Goal: Use online tool/utility: Utilize a website feature to perform a specific function

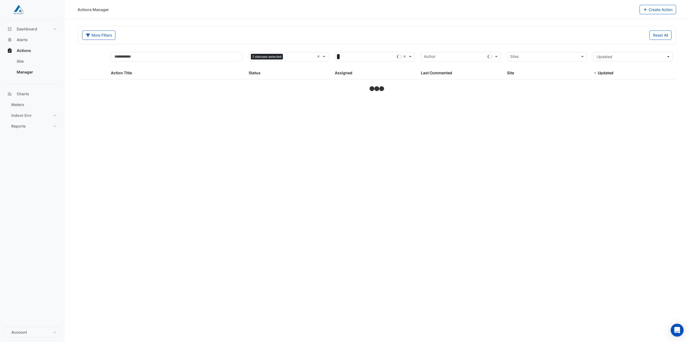
select select "**"
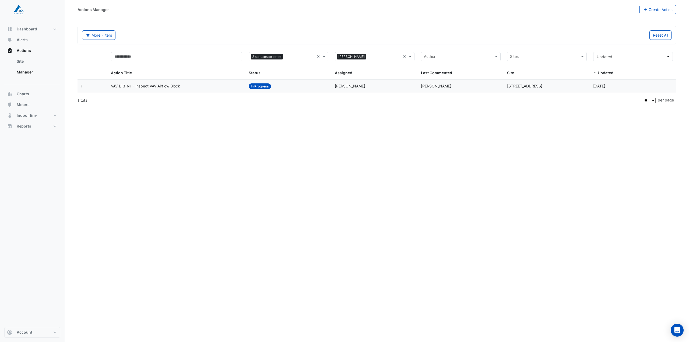
click at [83, 146] on div "Actions Manager Create Action More Filters Reset All Status 2 statuses selected…" at bounding box center [377, 171] width 625 height 342
click at [381, 182] on div "Actions Manager Create Action More Filters Reset All Status 2 statuses selected…" at bounding box center [377, 171] width 625 height 342
click at [27, 30] on span "Dashboard" at bounding box center [27, 28] width 20 height 5
select select "**"
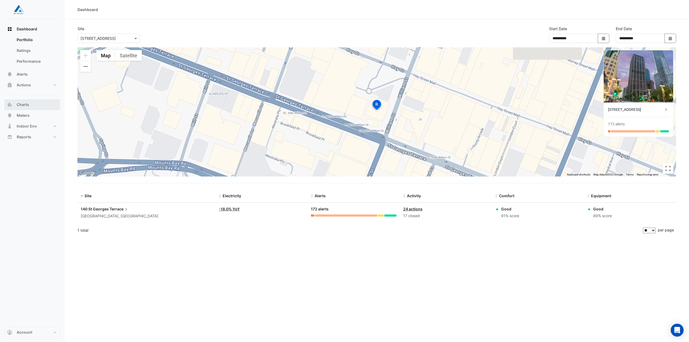
click at [22, 106] on span "Charts" at bounding box center [23, 104] width 12 height 5
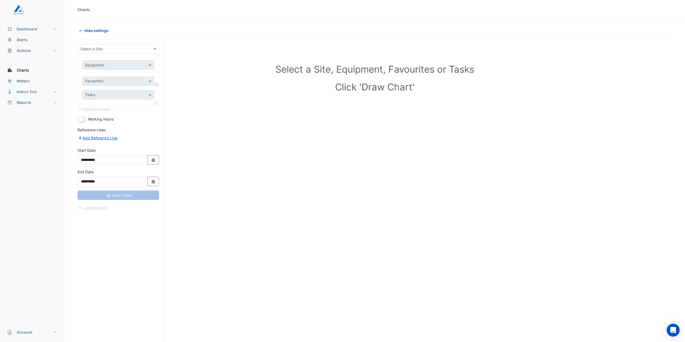
click at [118, 43] on div "**********" at bounding box center [121, 201] width 86 height 323
click at [118, 50] on input "text" at bounding box center [113, 49] width 65 height 6
click at [125, 62] on div "[STREET_ADDRESS]" at bounding box center [118, 61] width 81 height 8
click at [119, 65] on input "text" at bounding box center [113, 65] width 56 height 6
click at [116, 110] on span "AHU-03-RAF-VSD" at bounding box center [103, 108] width 32 height 5
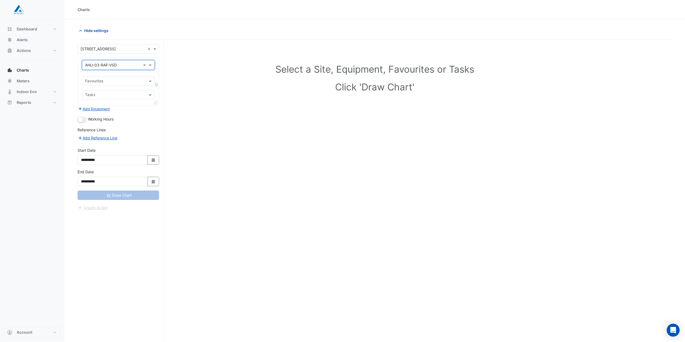
click at [114, 83] on input "text" at bounding box center [115, 82] width 60 height 6
click at [111, 94] on span "VSD Speed % - L14a Plantroom, Plantroom" at bounding box center [124, 92] width 75 height 5
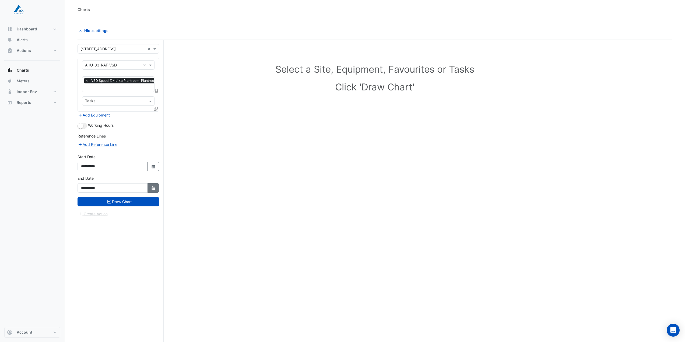
click at [153, 190] on fa-icon "Select Date" at bounding box center [153, 188] width 5 height 5
click at [86, 116] on span "Previous month" at bounding box center [87, 116] width 4 height 4
select select "*"
click at [130, 168] on div "30" at bounding box center [129, 168] width 9 height 9
click at [153, 190] on fa-icon "Select Date" at bounding box center [153, 188] width 5 height 5
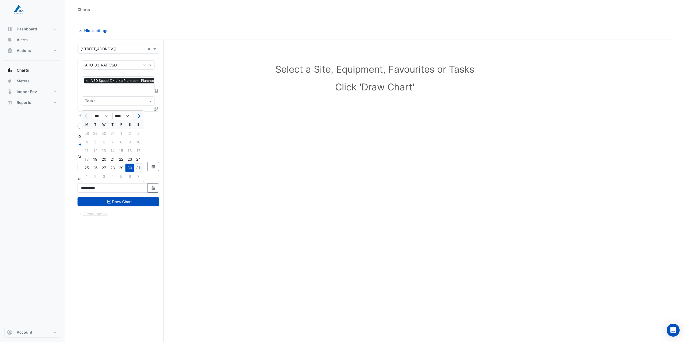
click at [137, 169] on div "31" at bounding box center [138, 168] width 9 height 9
type input "**********"
click at [157, 167] on button "Select Date" at bounding box center [154, 166] width 12 height 9
select select "*"
select select "****"
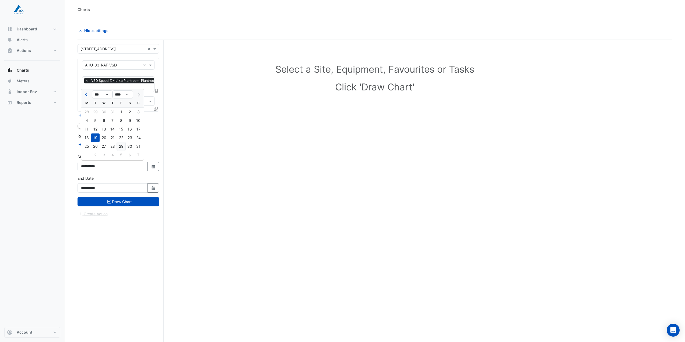
click at [123, 148] on div "29" at bounding box center [121, 146] width 9 height 9
type input "**********"
click at [138, 203] on button "Draw Chart" at bounding box center [119, 201] width 82 height 9
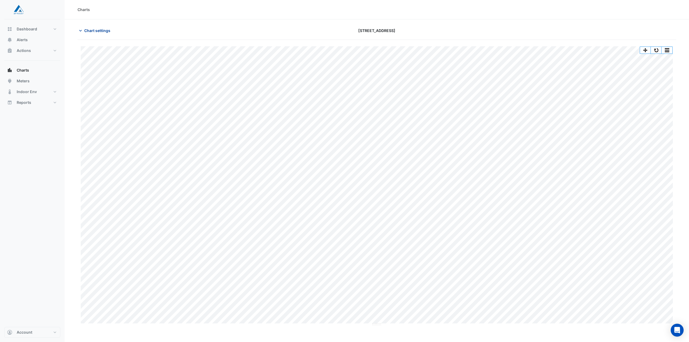
click at [94, 32] on span "Chart settings" at bounding box center [97, 31] width 26 height 6
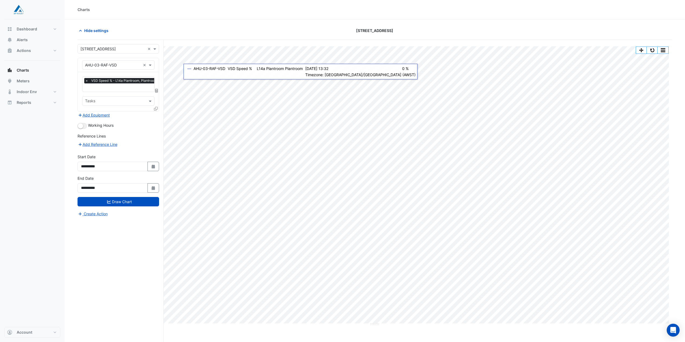
click at [86, 81] on span "×" at bounding box center [86, 80] width 5 height 5
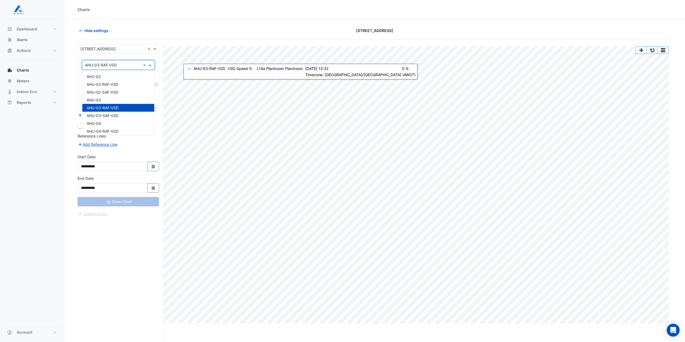
click at [103, 65] on input "text" at bounding box center [113, 65] width 56 height 6
click at [110, 102] on div "AHU-03" at bounding box center [118, 100] width 72 height 8
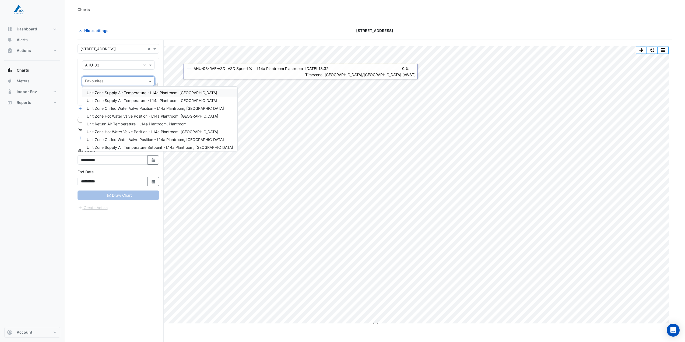
click at [118, 85] on div at bounding box center [114, 81] width 61 height 7
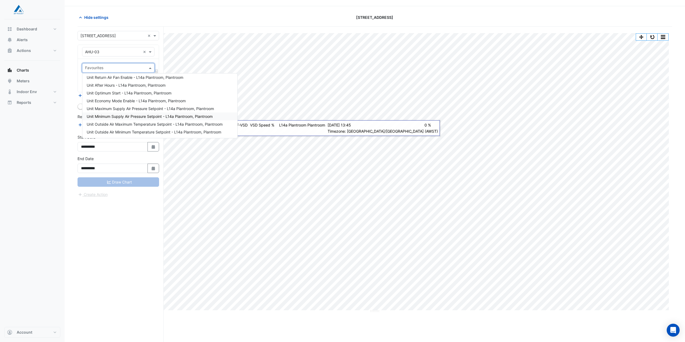
scroll to position [20, 0]
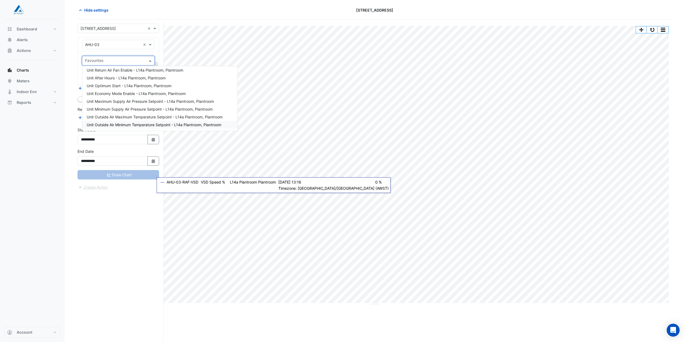
click at [138, 201] on div "**********" at bounding box center [121, 180] width 86 height 323
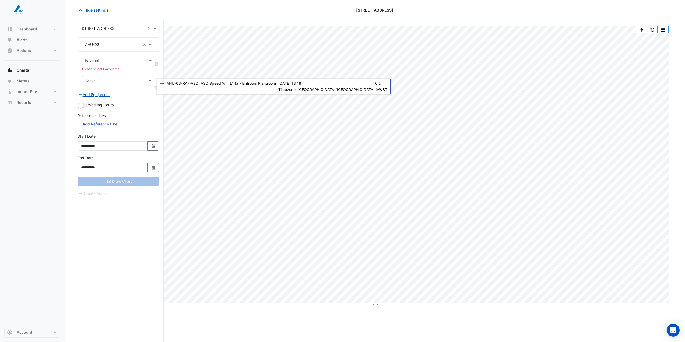
click at [124, 44] on input "text" at bounding box center [113, 45] width 56 height 6
click at [123, 97] on div "AHU-03-SAF-VSD" at bounding box center [118, 95] width 72 height 8
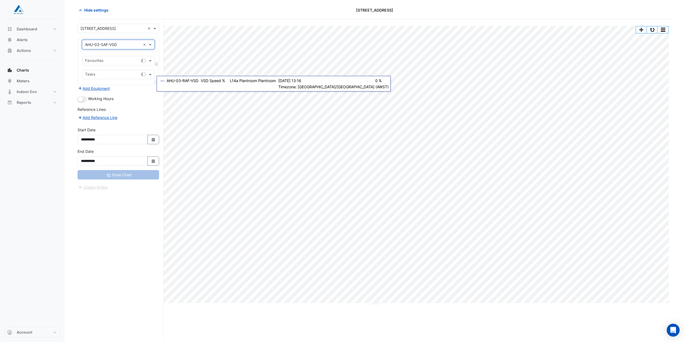
click at [122, 62] on input "text" at bounding box center [112, 61] width 54 height 6
click at [124, 73] on span "VSD Speed % - L14a Plantroom, Plantroom" at bounding box center [124, 72] width 75 height 5
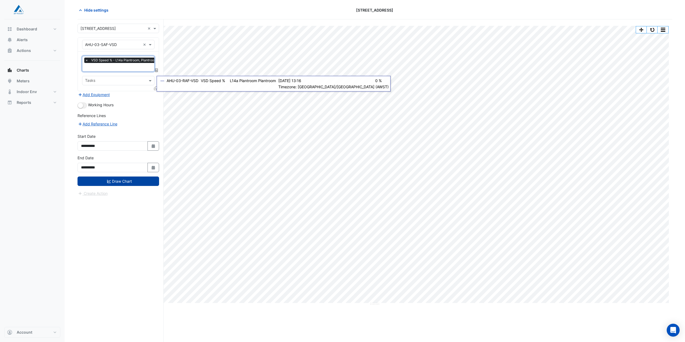
click at [128, 181] on button "Draw Chart" at bounding box center [119, 181] width 82 height 9
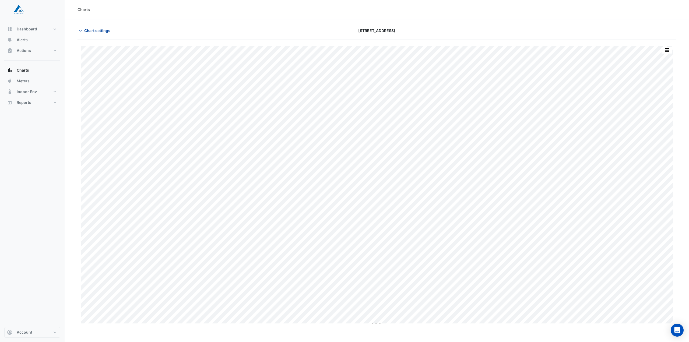
click at [92, 31] on span "Chart settings" at bounding box center [97, 31] width 26 height 6
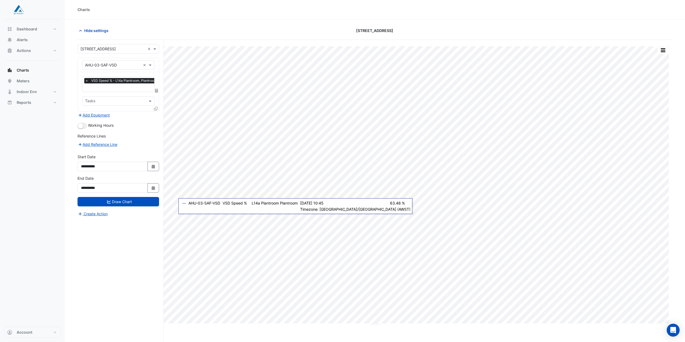
click at [86, 82] on span "×" at bounding box center [86, 80] width 5 height 5
click at [125, 80] on input "text" at bounding box center [115, 82] width 60 height 6
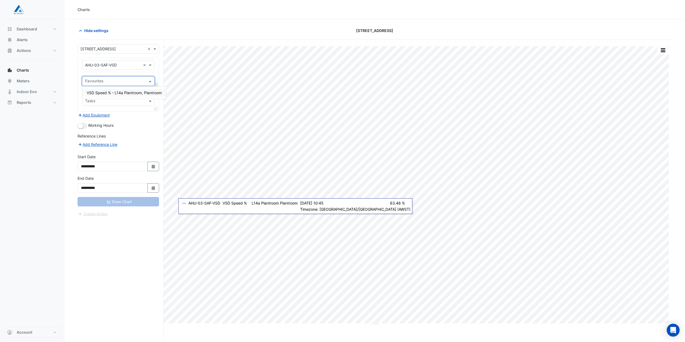
click at [125, 79] on input "text" at bounding box center [115, 82] width 60 height 6
click at [116, 67] on input "text" at bounding box center [113, 65] width 56 height 6
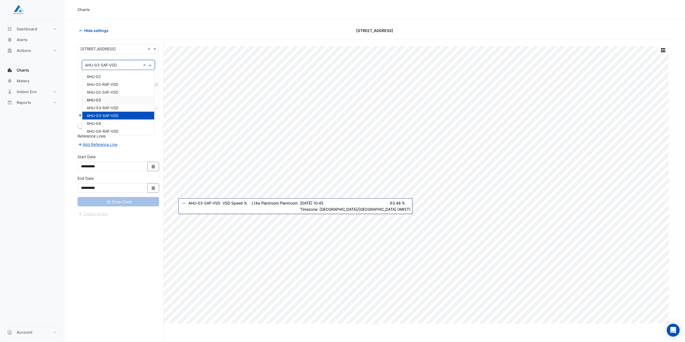
click at [113, 101] on div "AHU-03" at bounding box center [118, 100] width 72 height 8
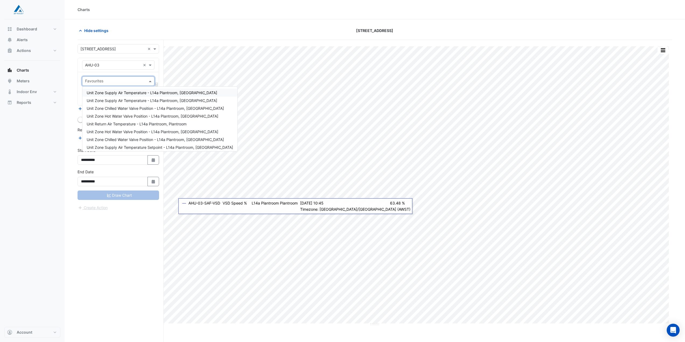
click at [119, 82] on input "text" at bounding box center [115, 82] width 60 height 6
type input "*"
click at [149, 141] on span "Unit Mixed Air Differential Pressure - L14a Plantroom, Plantroom" at bounding box center [143, 139] width 112 height 5
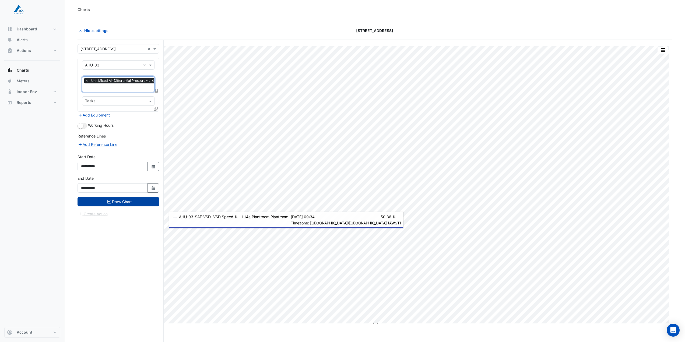
click at [137, 202] on button "Draw Chart" at bounding box center [119, 201] width 82 height 9
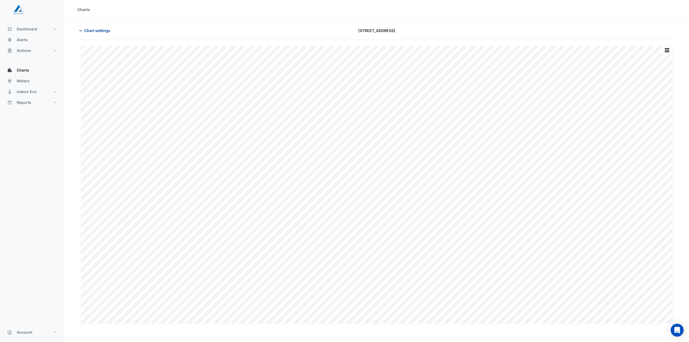
click at [93, 29] on span "Chart settings" at bounding box center [97, 31] width 26 height 6
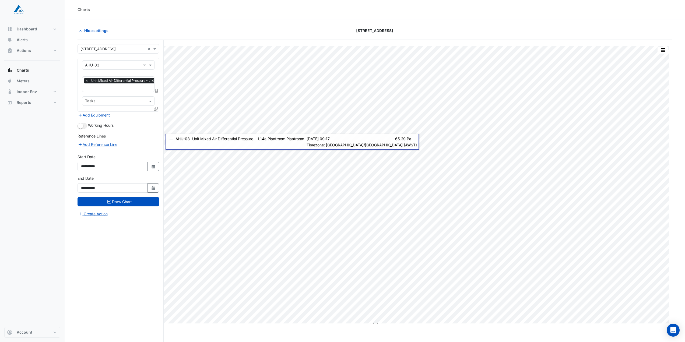
click at [85, 80] on span "×" at bounding box center [86, 80] width 5 height 5
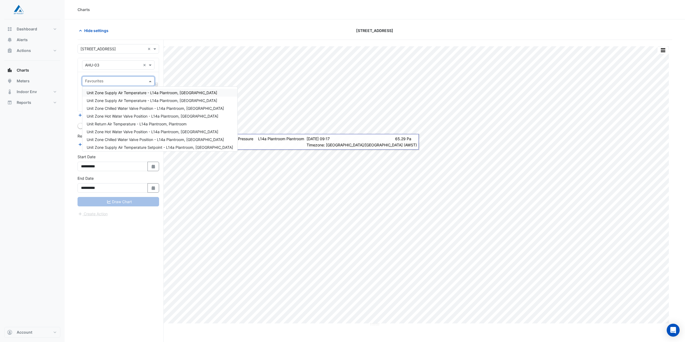
click at [99, 83] on input "text" at bounding box center [115, 82] width 60 height 6
click at [163, 125] on span "Unit Supply Air Pressure - L14a Plantroom, Plantroom" at bounding box center [133, 125] width 93 height 5
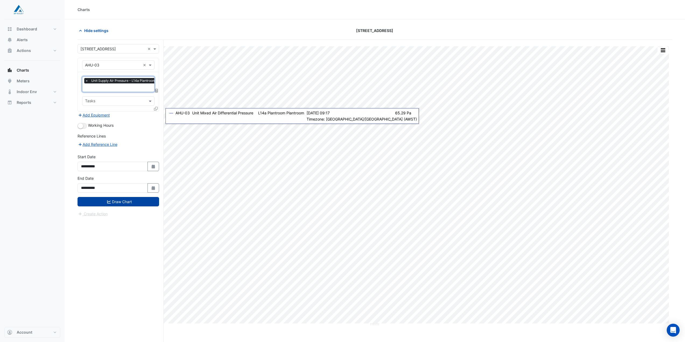
click at [137, 201] on button "Draw Chart" at bounding box center [119, 201] width 82 height 9
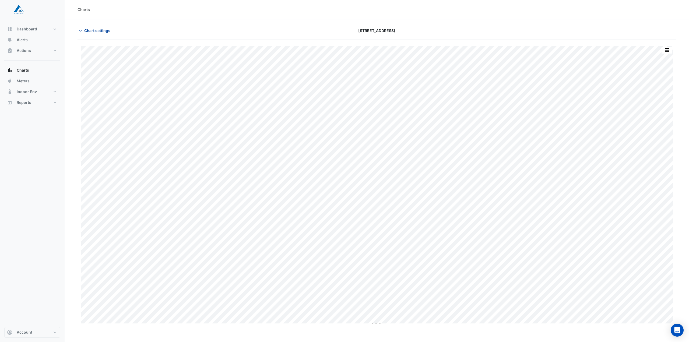
click at [94, 33] on span "Chart settings" at bounding box center [97, 31] width 26 height 6
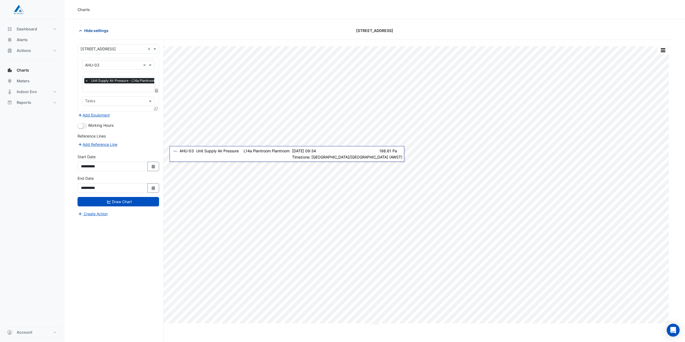
click at [102, 30] on span "Hide settings" at bounding box center [96, 31] width 24 height 6
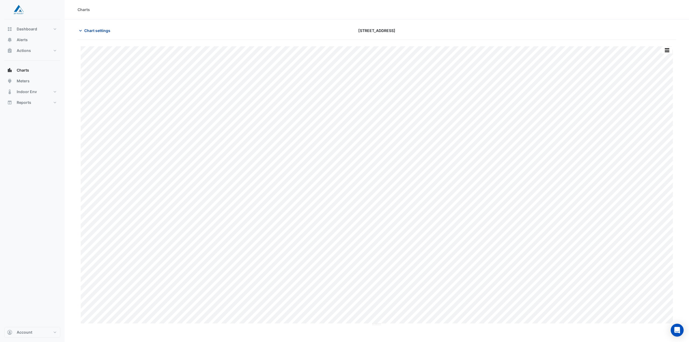
click at [98, 31] on span "Chart settings" at bounding box center [97, 31] width 26 height 6
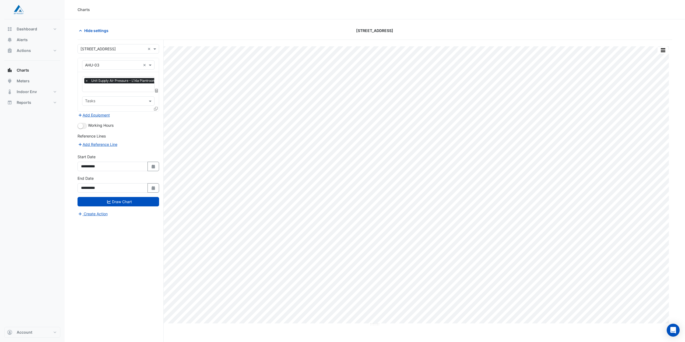
click at [113, 70] on div "Equipment × AHU-03 ×" at bounding box center [118, 65] width 81 height 14
click at [117, 66] on input "text" at bounding box center [113, 65] width 56 height 6
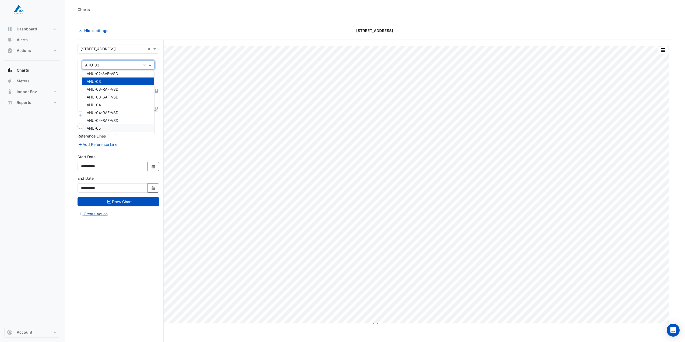
scroll to position [27, 0]
click at [118, 98] on div "AHU-04" at bounding box center [118, 97] width 72 height 8
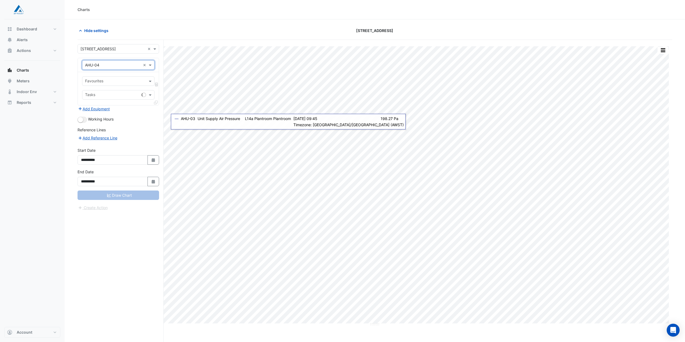
click at [104, 83] on input "text" at bounding box center [115, 82] width 60 height 6
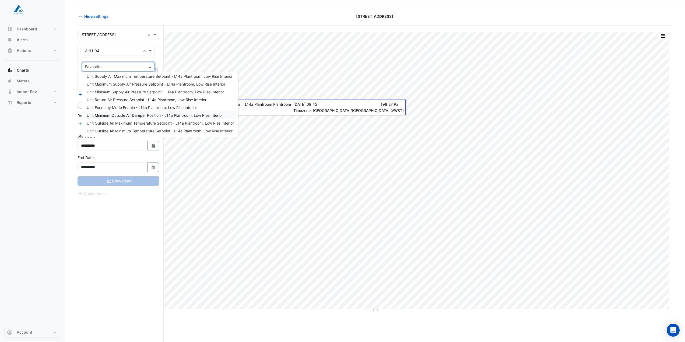
scroll to position [20, 0]
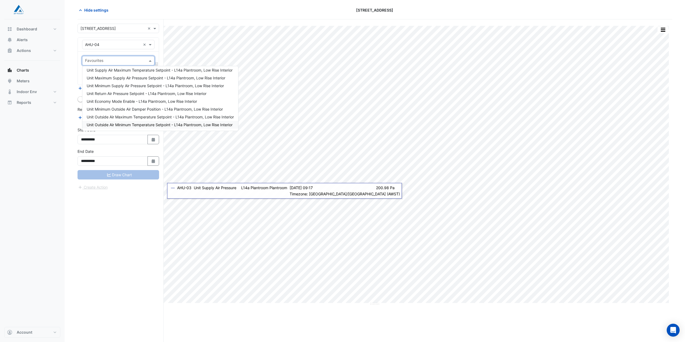
click at [127, 238] on div "**********" at bounding box center [121, 180] width 86 height 323
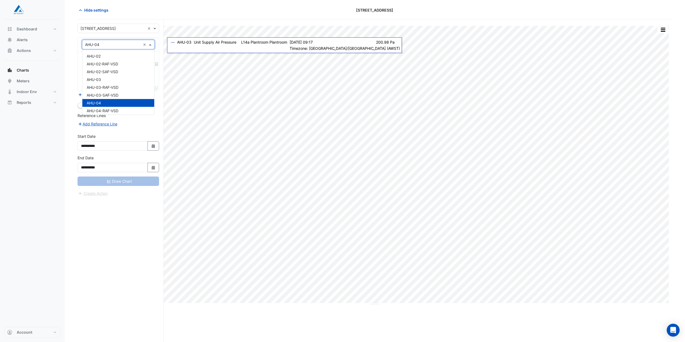
click at [152, 46] on span at bounding box center [151, 45] width 7 height 6
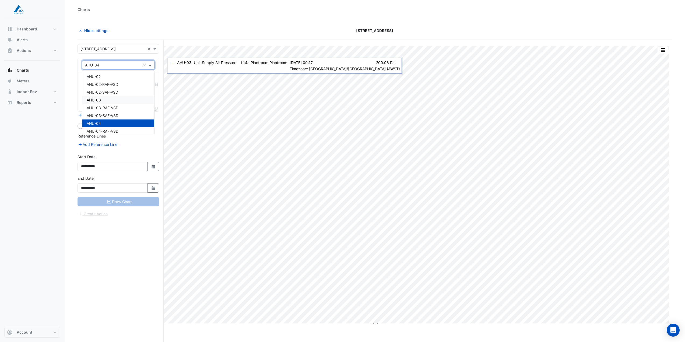
click at [105, 101] on div "AHU-03" at bounding box center [118, 100] width 72 height 8
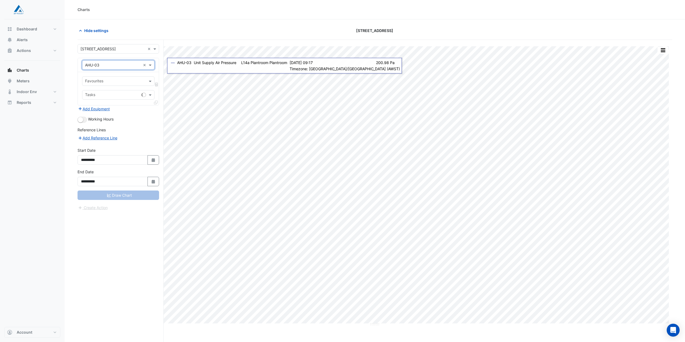
click at [128, 83] on input "text" at bounding box center [115, 82] width 60 height 6
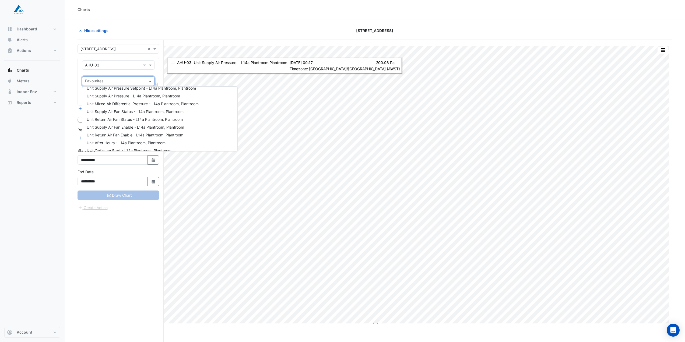
scroll to position [128, 0]
click at [143, 113] on span "Unit Mixed Air Differential Pressure - L14a Plantroom, Plantroom" at bounding box center [143, 113] width 112 height 5
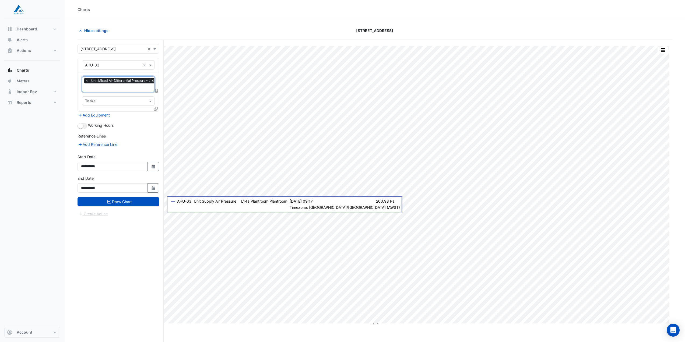
click at [112, 88] on input "text" at bounding box center [139, 88] width 108 height 6
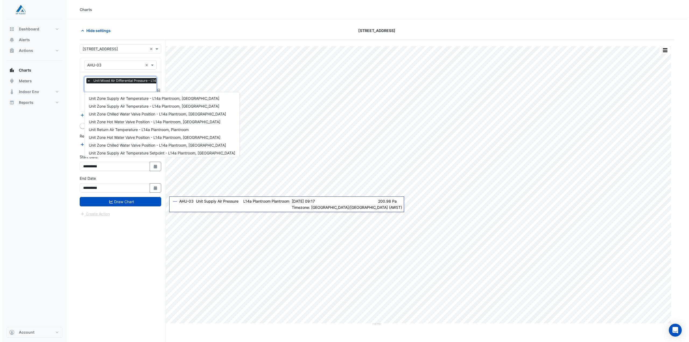
scroll to position [151, 0]
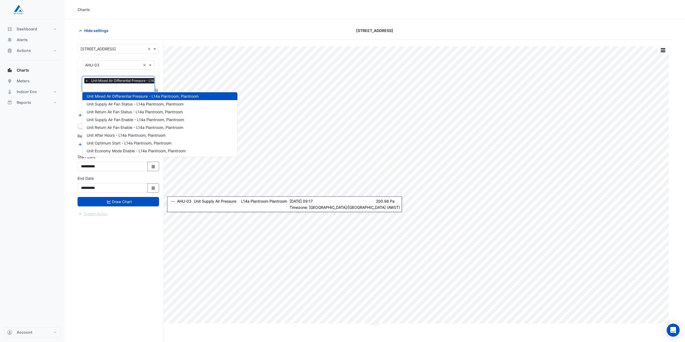
click at [112, 88] on input "text" at bounding box center [139, 88] width 108 height 6
drag, startPoint x: 123, startPoint y: 256, endPoint x: 124, endPoint y: 249, distance: 7.1
click at [123, 256] on div "**********" at bounding box center [121, 201] width 86 height 323
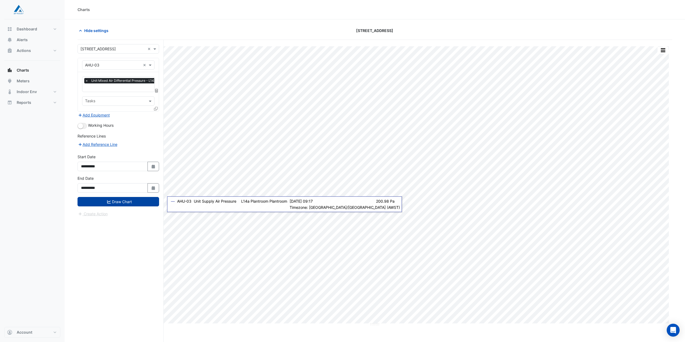
click at [128, 198] on button "Draw Chart" at bounding box center [119, 201] width 82 height 9
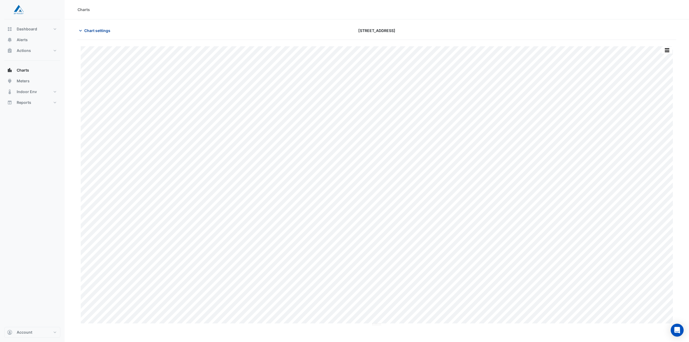
click at [97, 34] on button "Chart settings" at bounding box center [96, 30] width 36 height 9
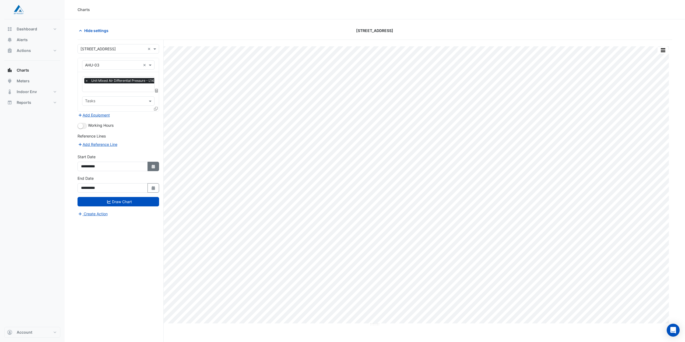
click at [155, 167] on icon "button" at bounding box center [153, 167] width 3 height 4
select select "*"
select select "****"
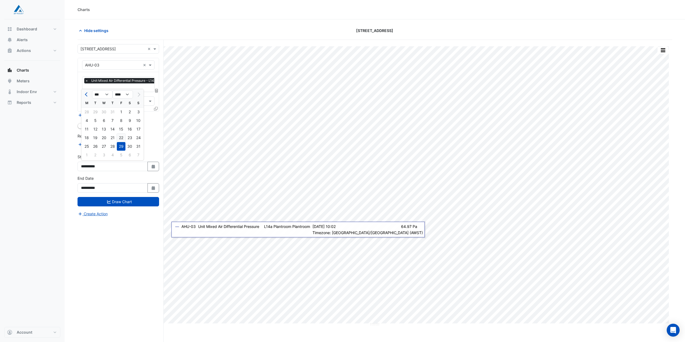
click at [121, 139] on div "22" at bounding box center [121, 138] width 9 height 9
type input "**********"
click at [136, 206] on form "**********" at bounding box center [119, 130] width 82 height 173
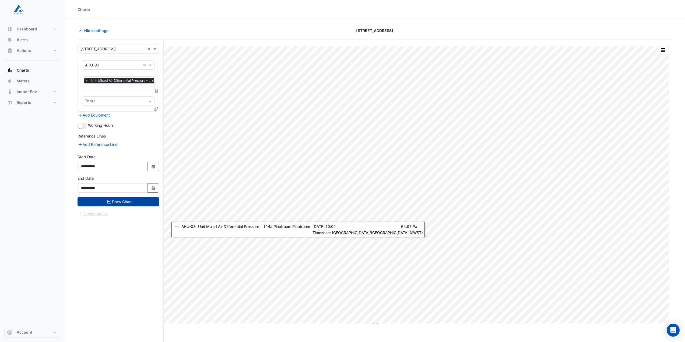
click at [141, 202] on button "Draw Chart" at bounding box center [119, 201] width 82 height 9
